Goal: Transaction & Acquisition: Purchase product/service

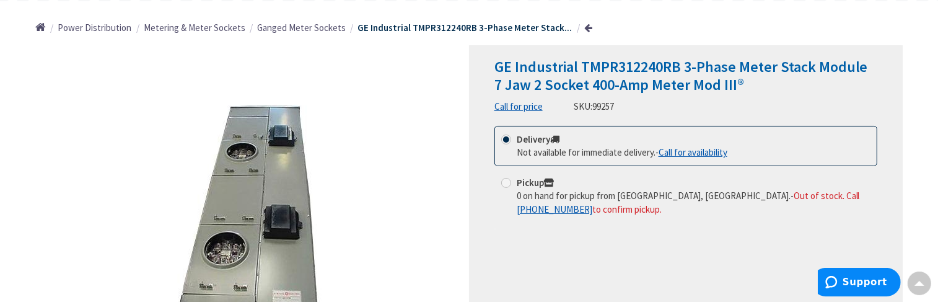
scroll to position [124, 0]
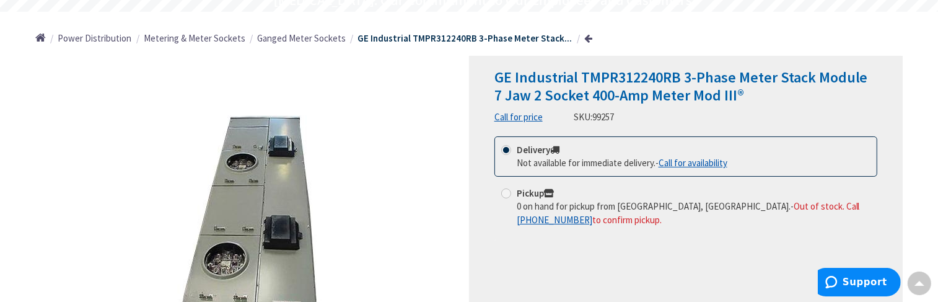
click at [579, 89] on span "GE Industrial TMPR312240RB 3-Phase Meter Stack Module 7 Jaw 2 Socket 400-Amp Me…" at bounding box center [682, 86] width 374 height 37
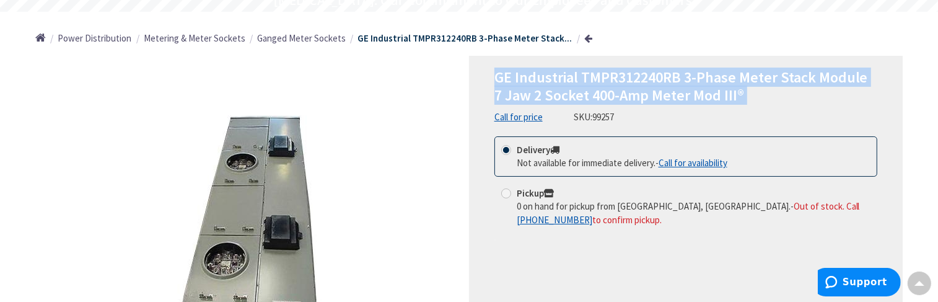
click at [579, 89] on span "GE Industrial TMPR312240RB 3-Phase Meter Stack Module 7 Jaw 2 Socket 400-Amp Me…" at bounding box center [682, 86] width 374 height 37
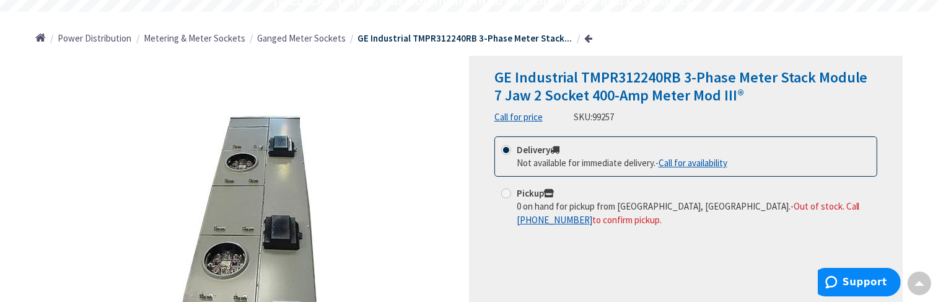
click at [671, 117] on div "GE Industrial TMPR312240RB 3-Phase Meter Stack Module 7 Jaw 2 Socket 400-Amp Me…" at bounding box center [686, 96] width 383 height 55
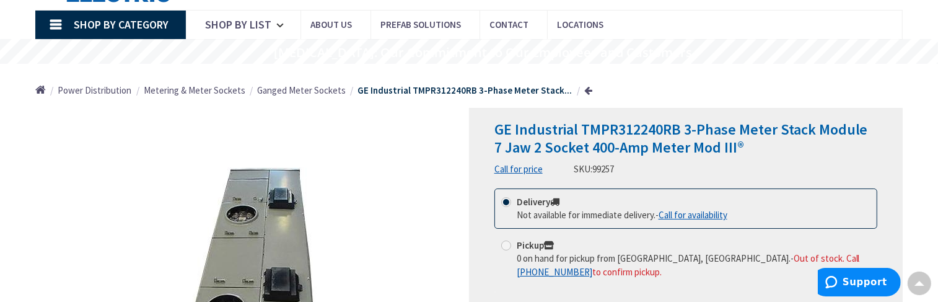
scroll to position [62, 0]
